Goal: Task Accomplishment & Management: Manage account settings

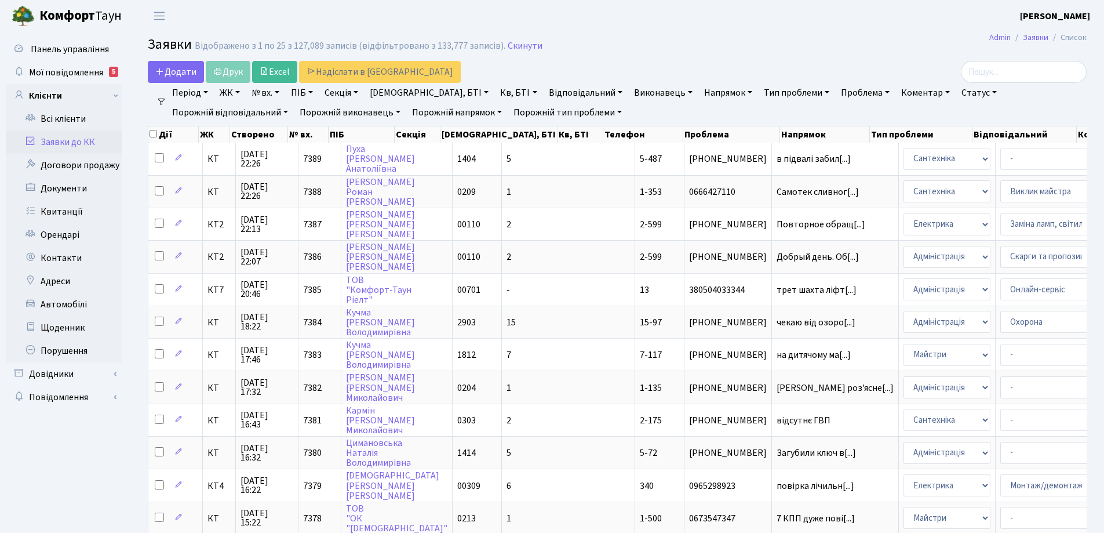
select select "25"
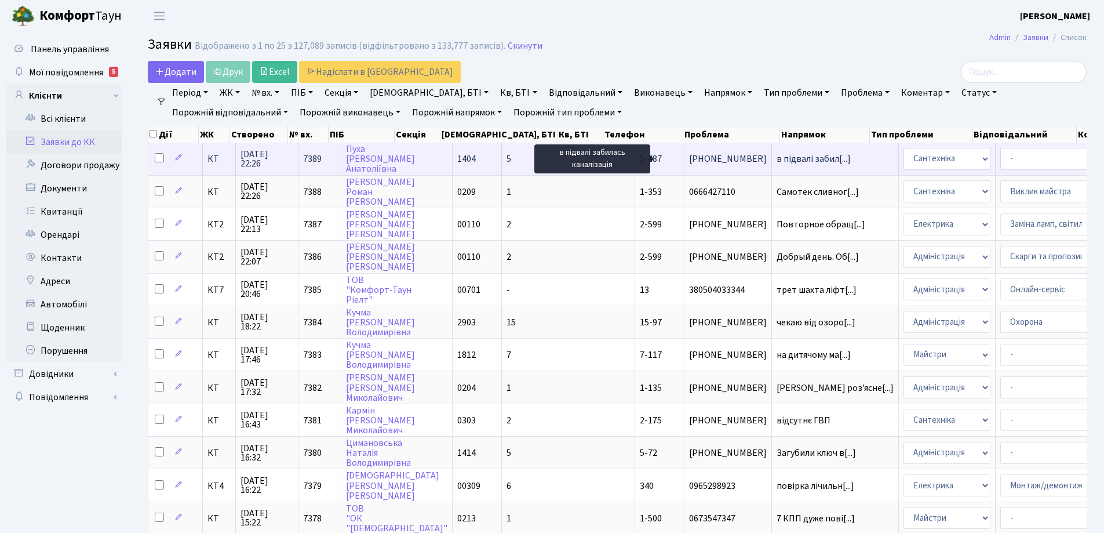
click at [777, 155] on span "в підвалі забил[...]" at bounding box center [814, 158] width 74 height 13
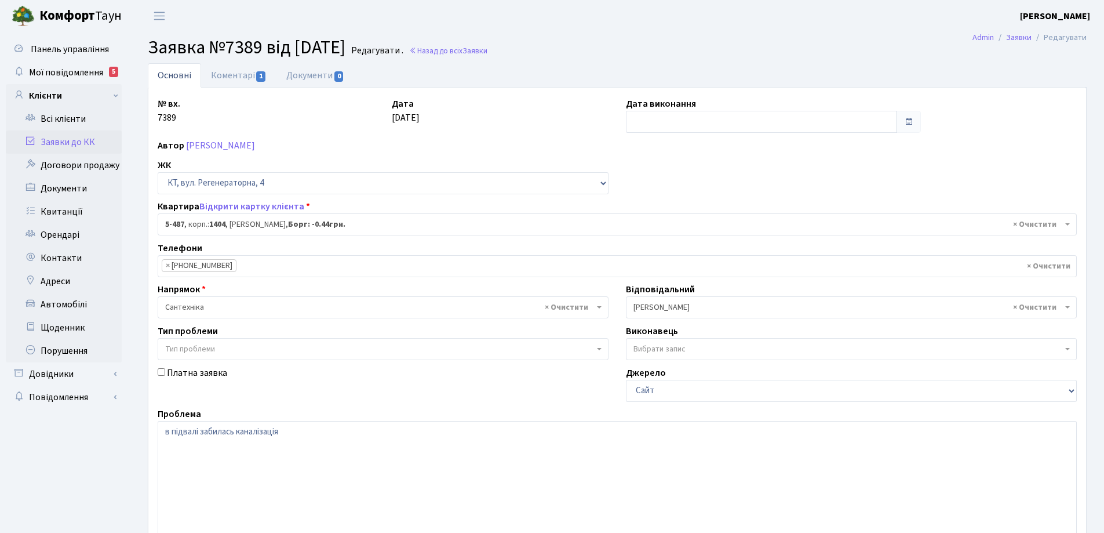
select select "2095"
click at [231, 78] on link "Коментарі 1" at bounding box center [238, 75] width 75 height 24
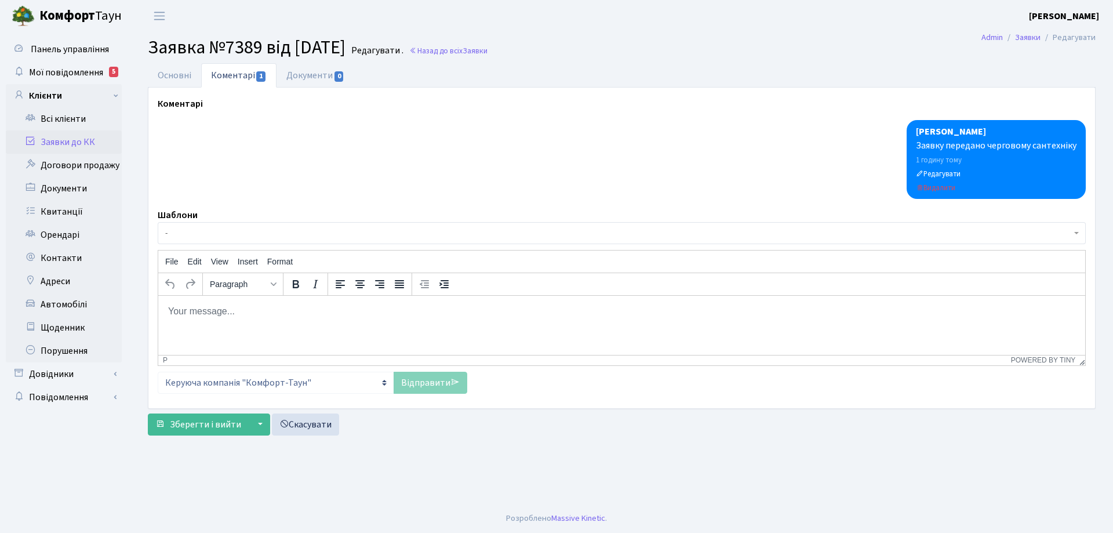
click at [201, 312] on body "Rich Text Area. Press ALT-0 for help." at bounding box center [622, 310] width 908 height 13
click at [420, 387] on link "Відправити" at bounding box center [431, 383] width 74 height 22
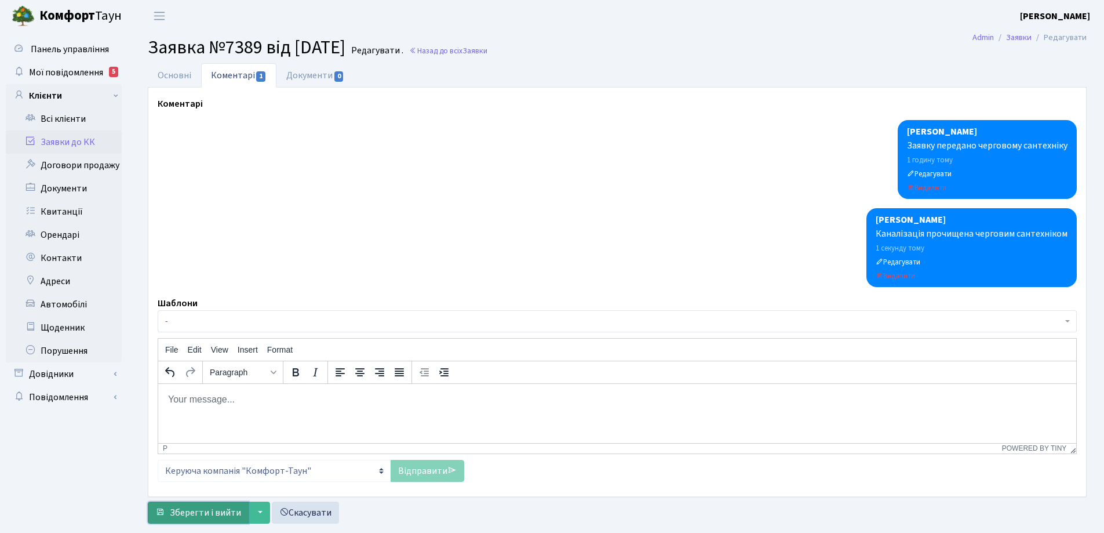
click at [224, 509] on span "Зберегти і вийти" at bounding box center [205, 512] width 71 height 13
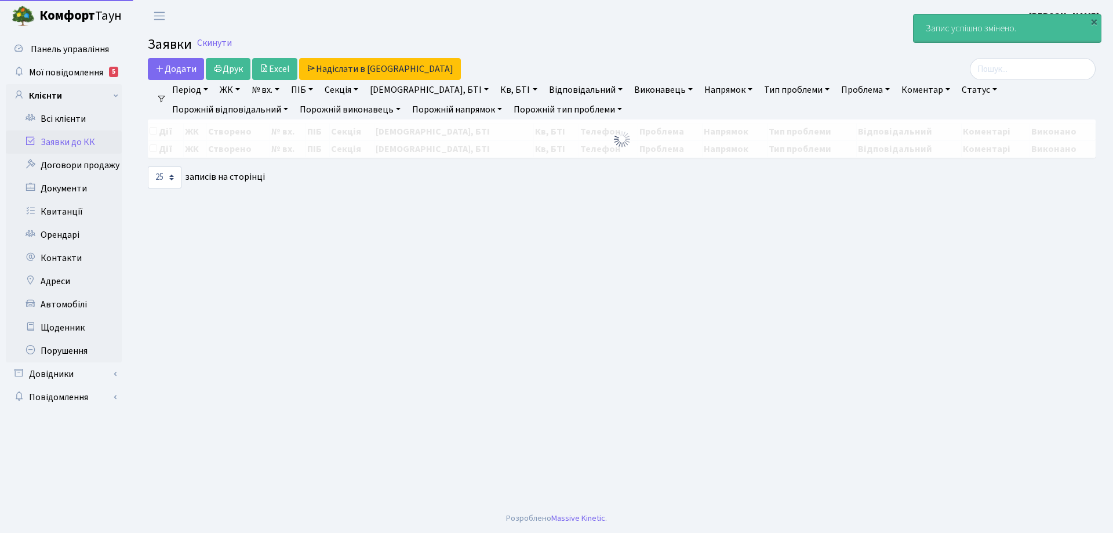
select select "25"
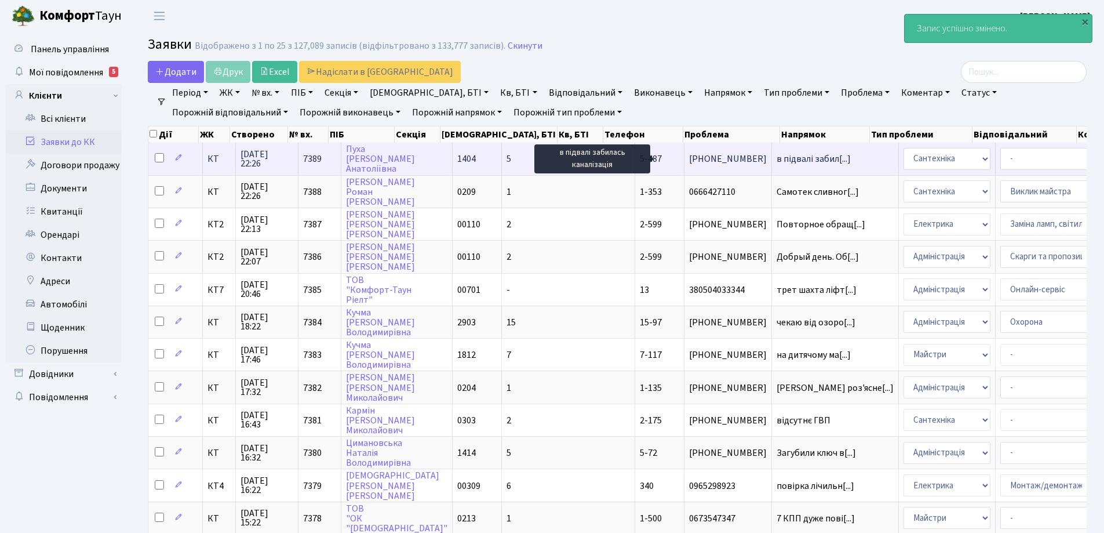
click at [777, 158] on span "в підвалі забил[...]" at bounding box center [814, 158] width 74 height 13
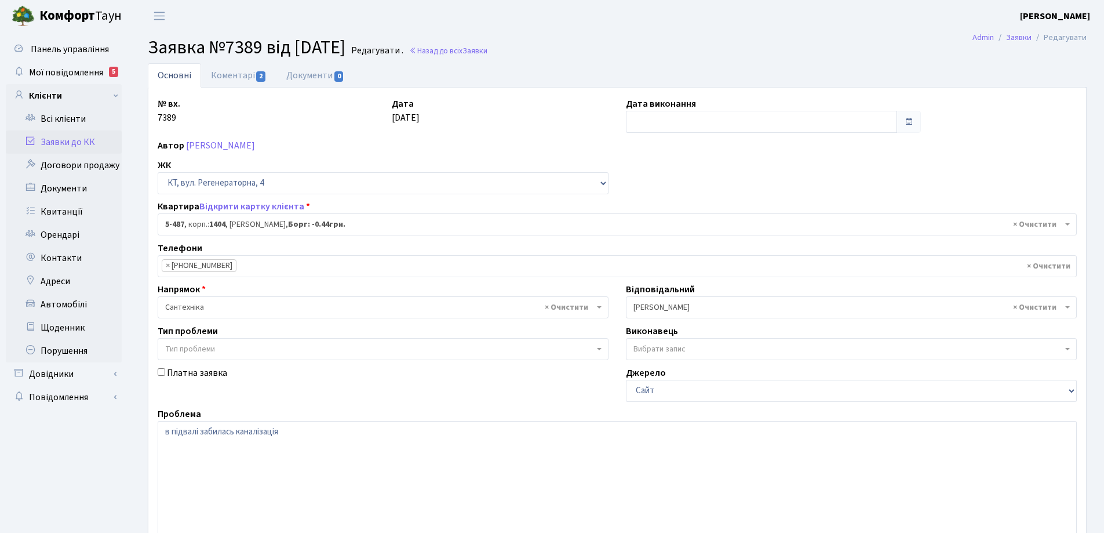
select select "2095"
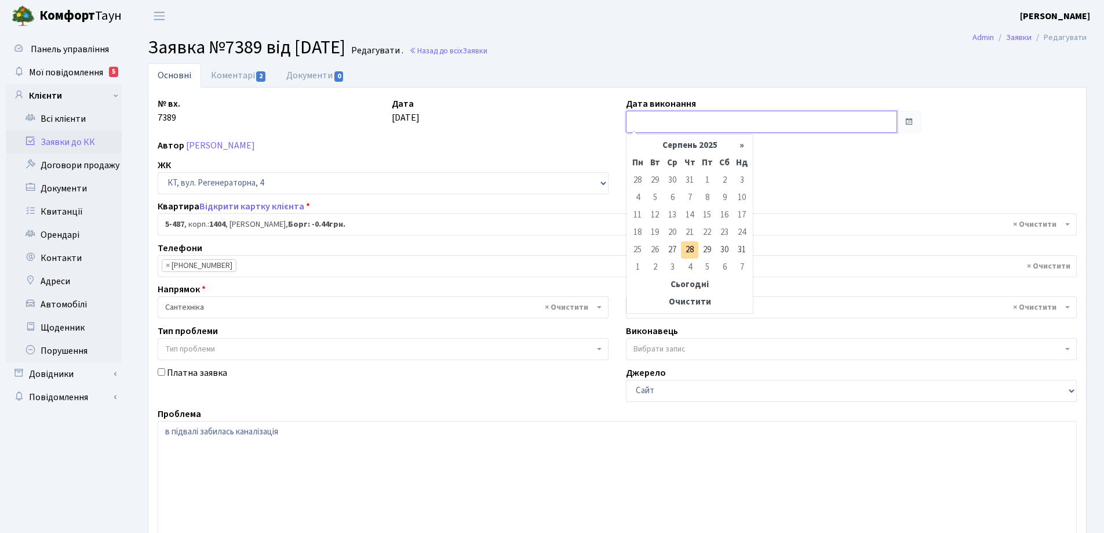
click at [666, 120] on input "text" at bounding box center [761, 122] width 271 height 22
click at [675, 251] on td "27" at bounding box center [672, 249] width 17 height 17
type input "[DATE]"
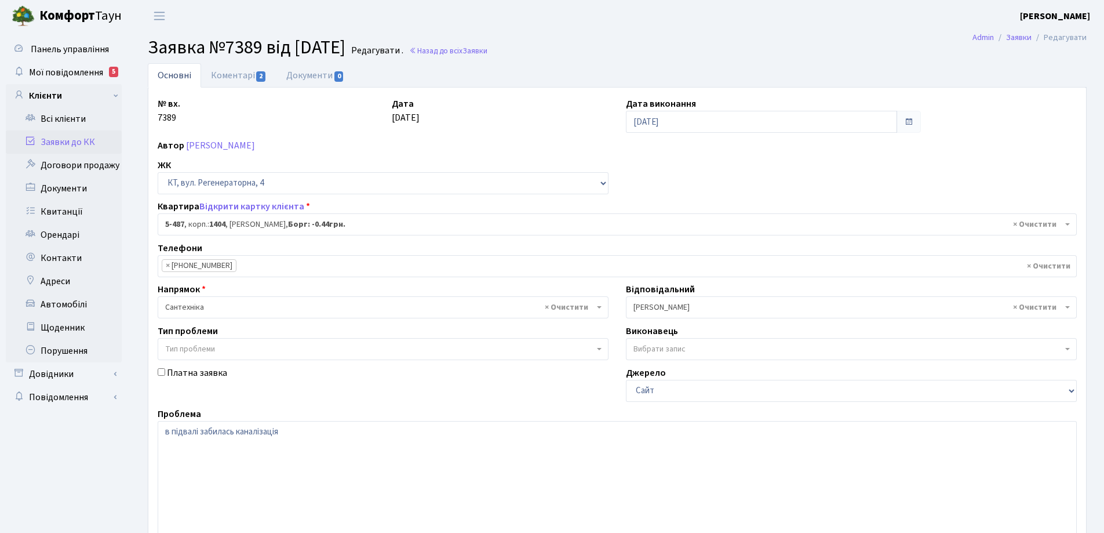
scroll to position [158, 0]
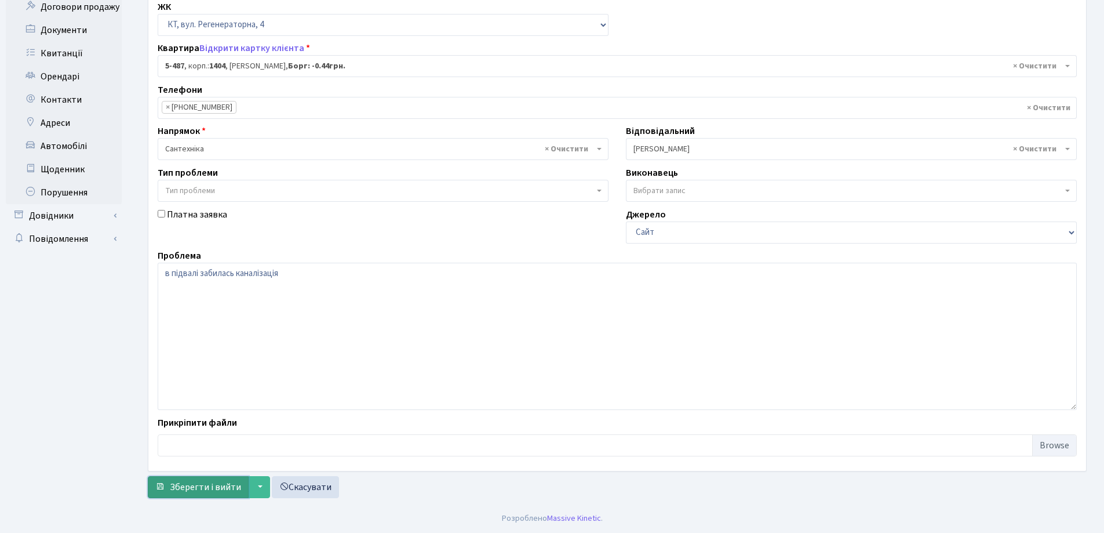
click at [208, 488] on span "Зберегти і вийти" at bounding box center [205, 487] width 71 height 13
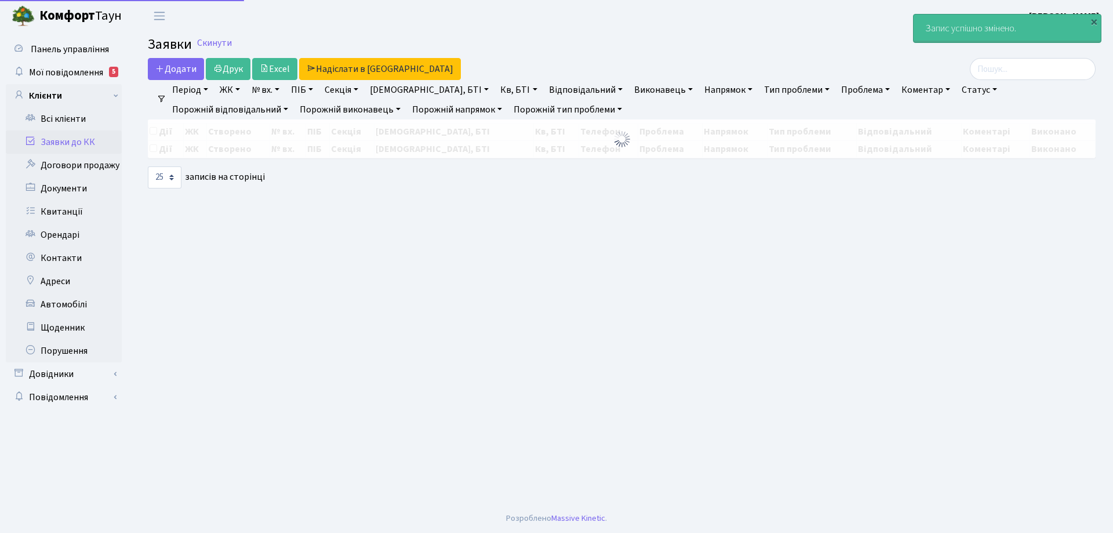
select select "25"
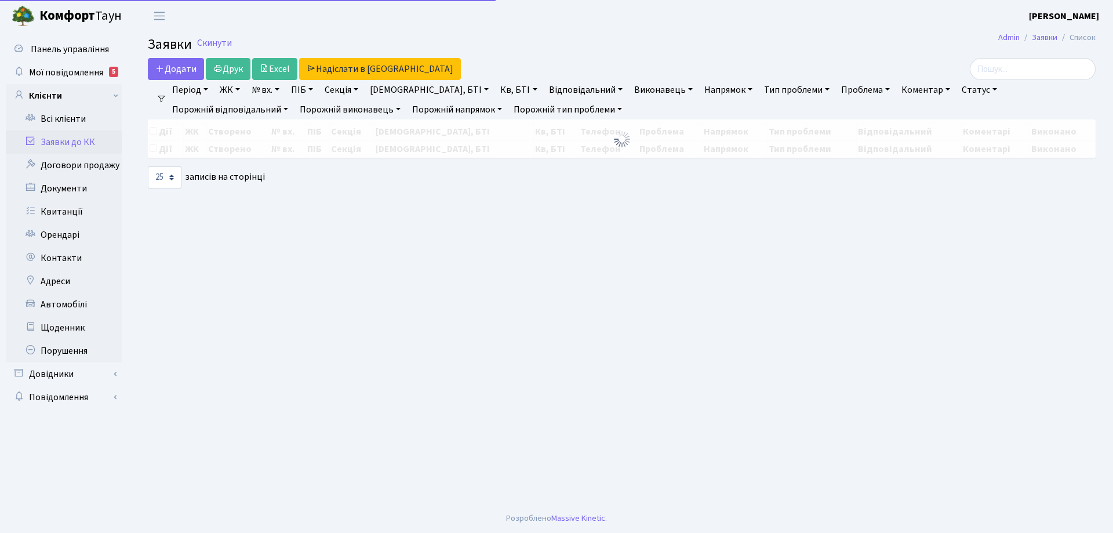
select select "25"
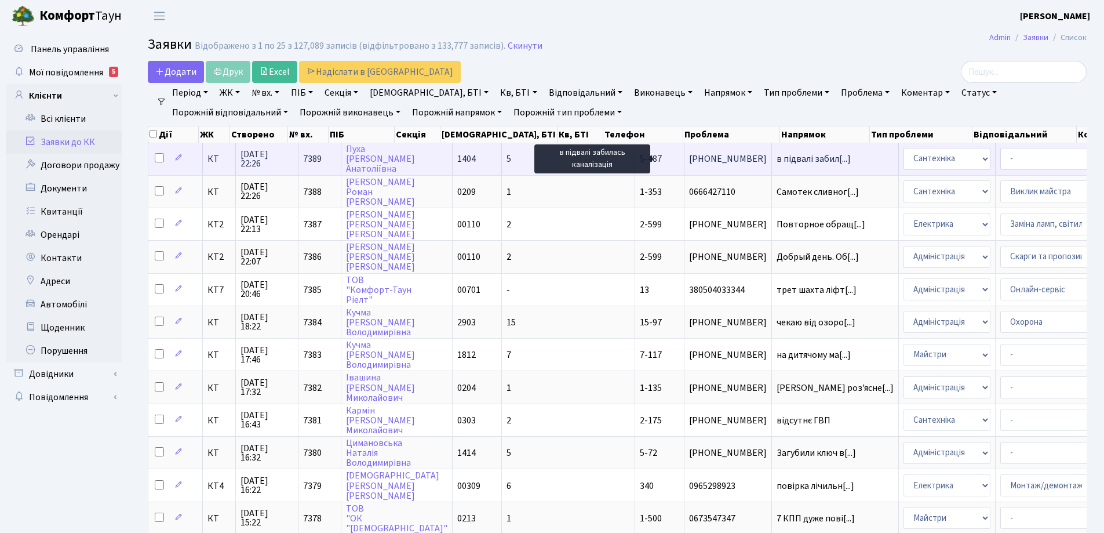
click at [777, 156] on span "в підвалі забил[...]" at bounding box center [814, 158] width 74 height 13
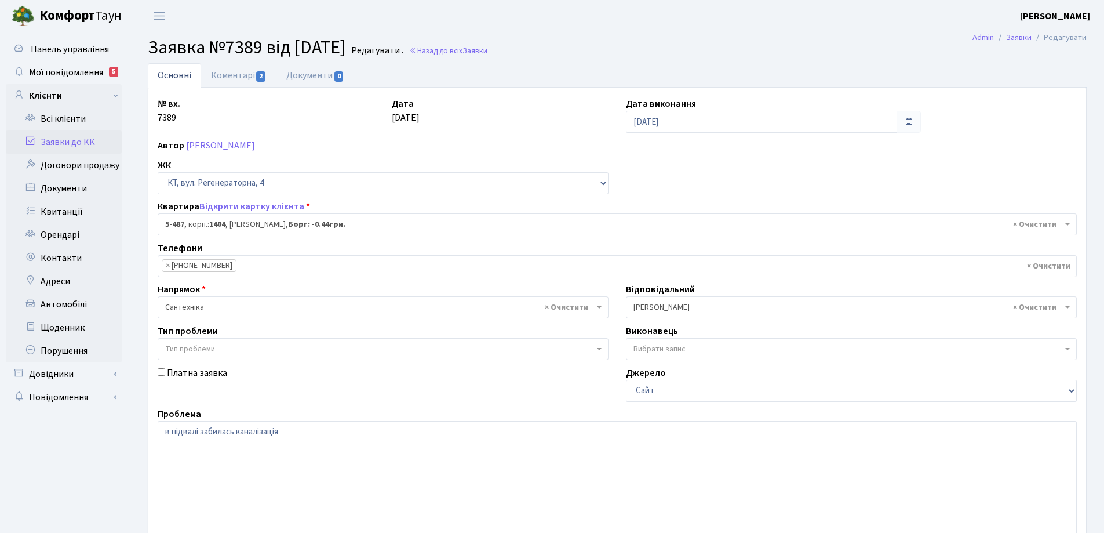
select select "2095"
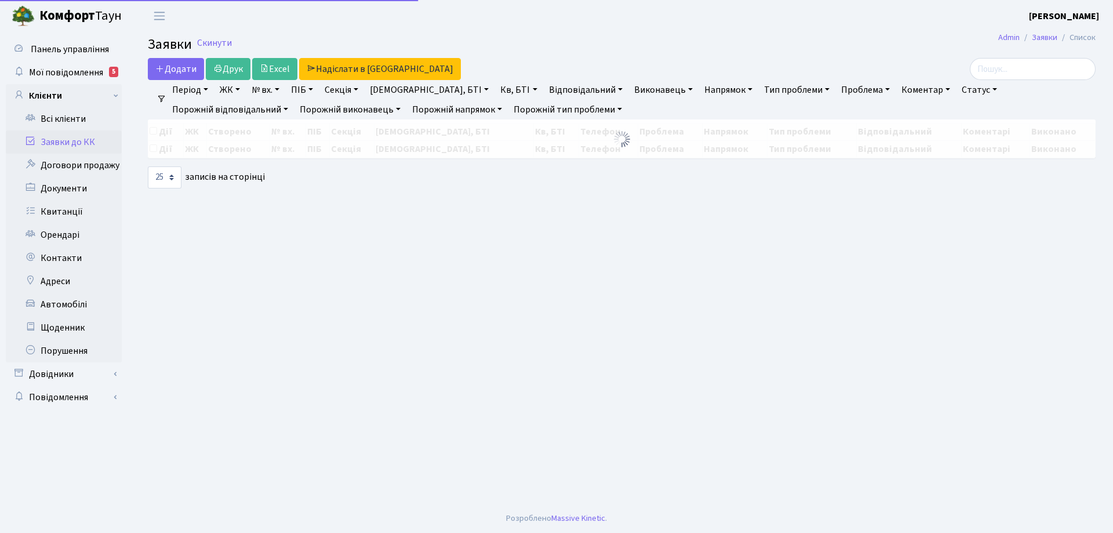
select select "25"
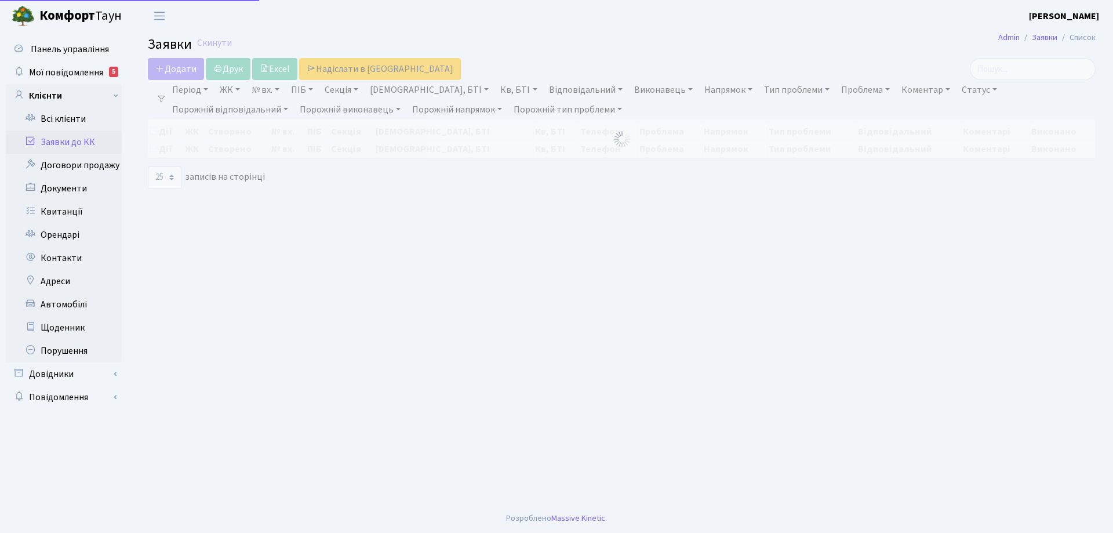
select select "25"
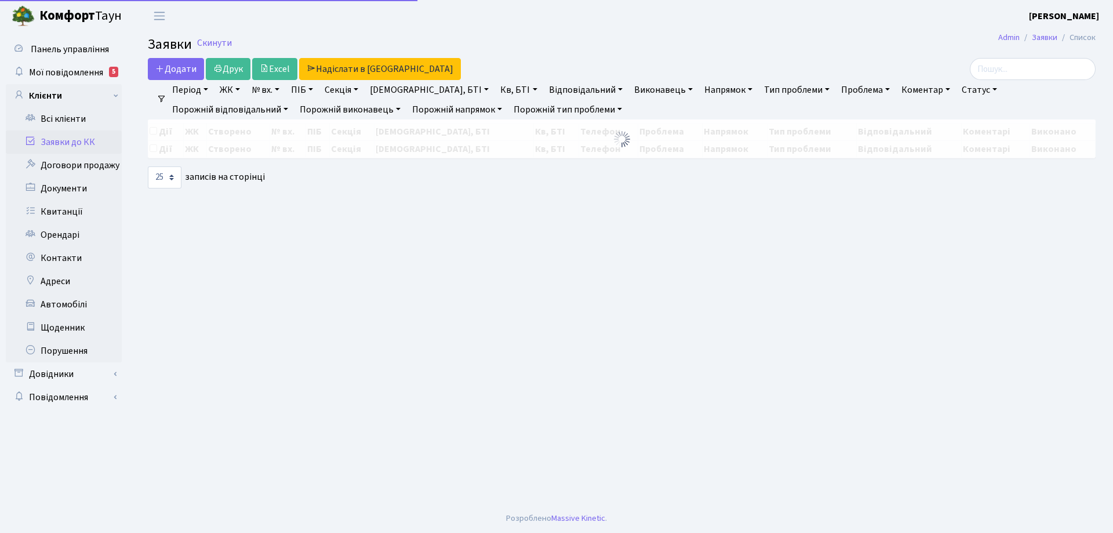
select select "25"
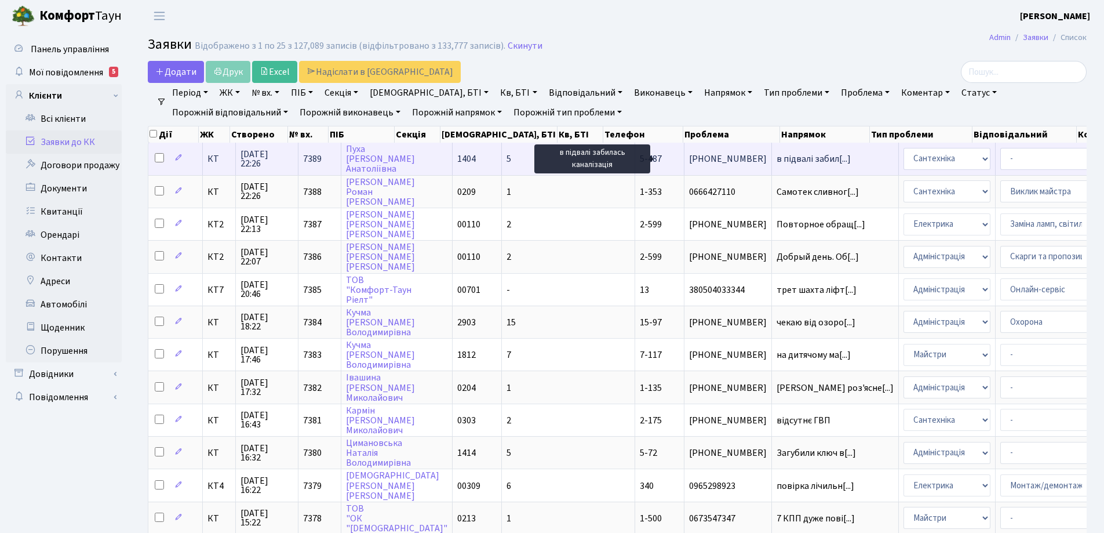
click at [777, 159] on span "в підвалі забил[...]" at bounding box center [814, 158] width 74 height 13
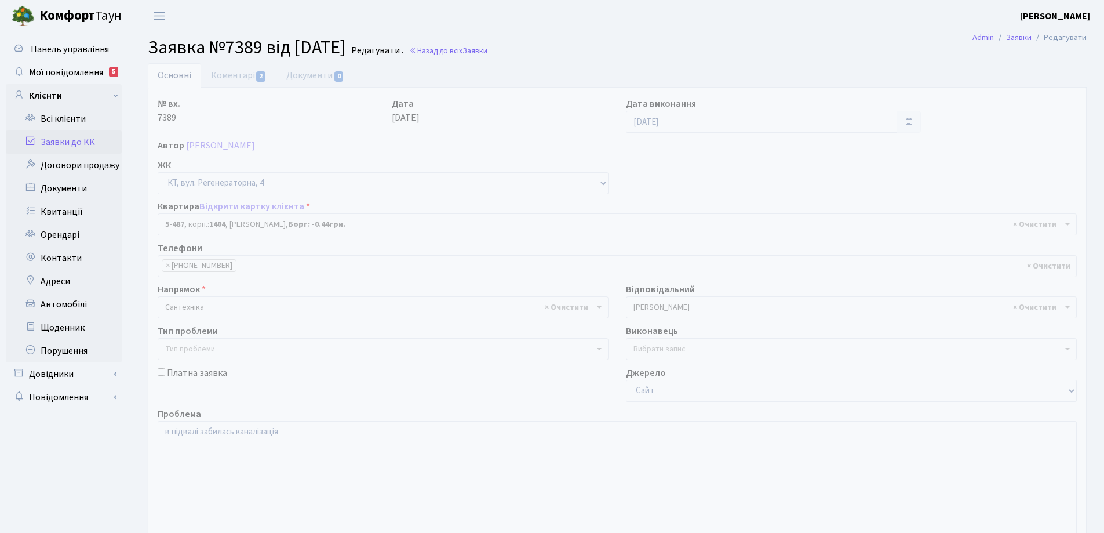
select select "2095"
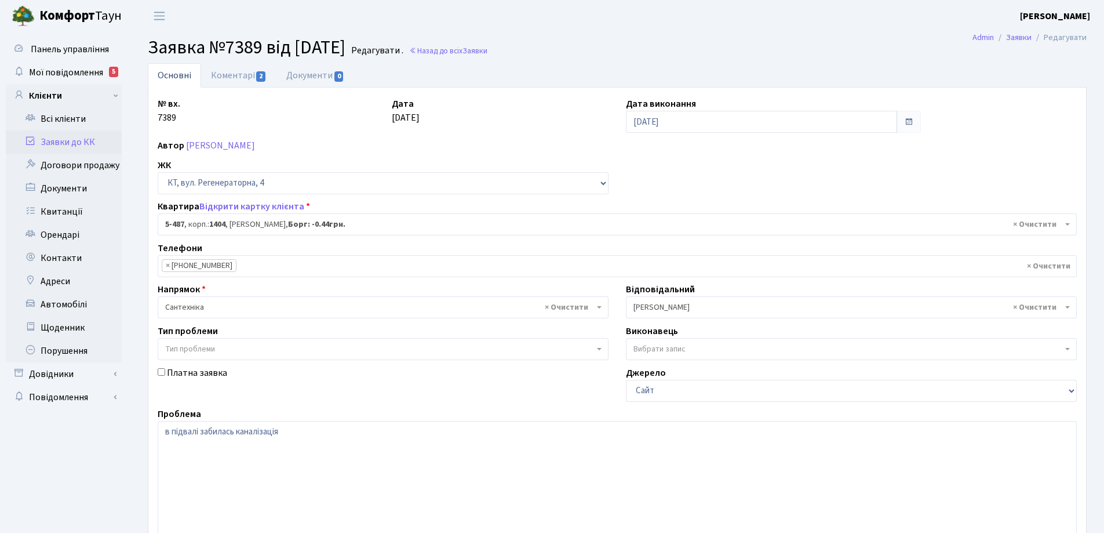
select select "2095"
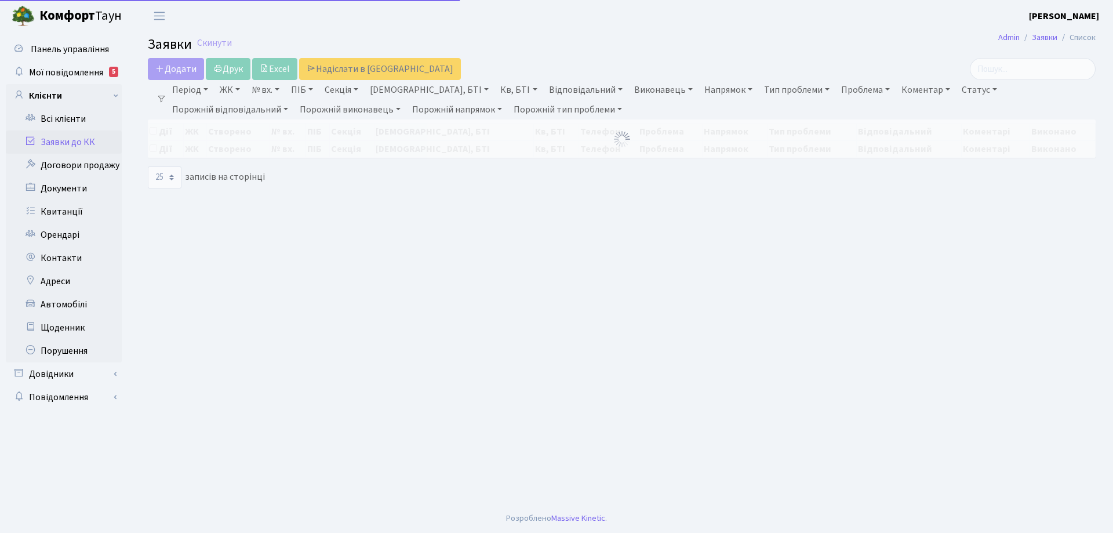
select select "25"
